Goal: Find contact information: Find contact information

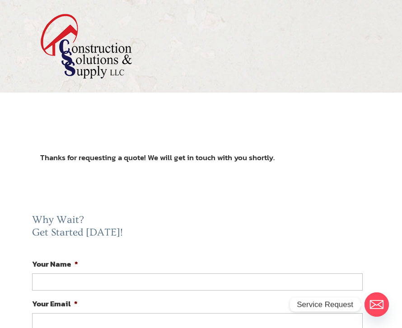
click at [104, 52] on img at bounding box center [86, 46] width 92 height 65
click at [109, 69] on img at bounding box center [86, 46] width 92 height 65
click at [105, 66] on img at bounding box center [86, 46] width 92 height 65
click at [120, 62] on img at bounding box center [86, 46] width 92 height 65
click at [113, 63] on img at bounding box center [86, 46] width 92 height 65
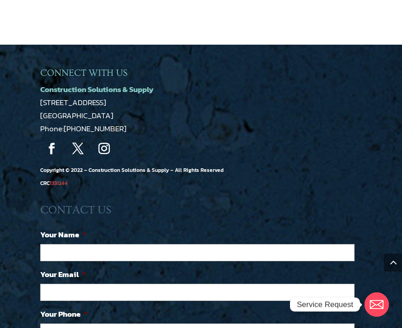
scroll to position [512, 0]
click at [163, 107] on p "Construction Solutions & Supply [STREET_ADDRESS] Phone: [PHONE_NUMBER]" at bounding box center [200, 109] width 321 height 52
click at [161, 119] on p "Construction Solutions & Supply [STREET_ADDRESS] Phone: [PHONE_NUMBER]" at bounding box center [200, 109] width 321 height 52
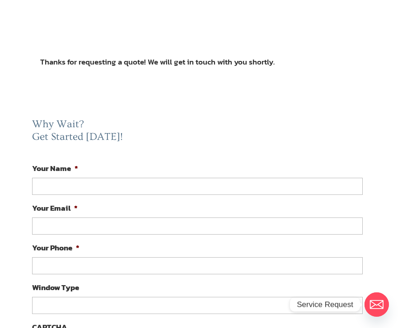
scroll to position [0, 0]
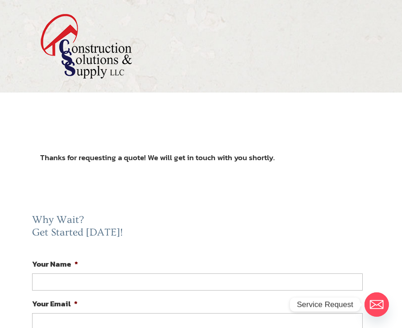
click at [94, 55] on img at bounding box center [86, 46] width 92 height 65
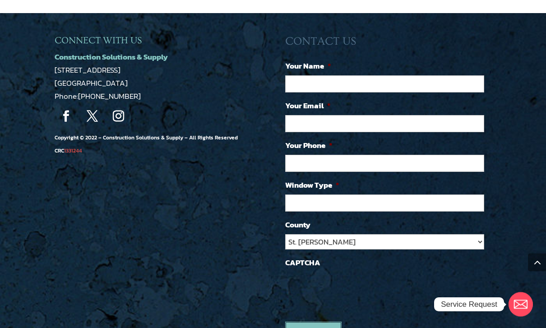
scroll to position [1393, 0]
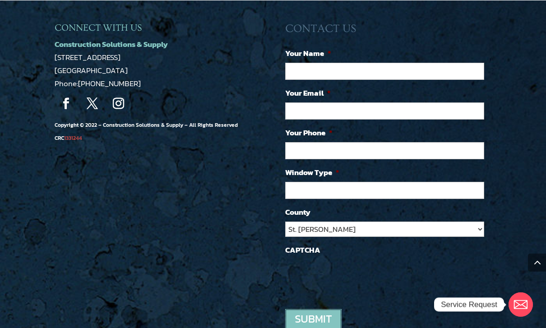
click at [520, 309] on icon "Email" at bounding box center [517, 306] width 6 height 5
